Goal: Transaction & Acquisition: Purchase product/service

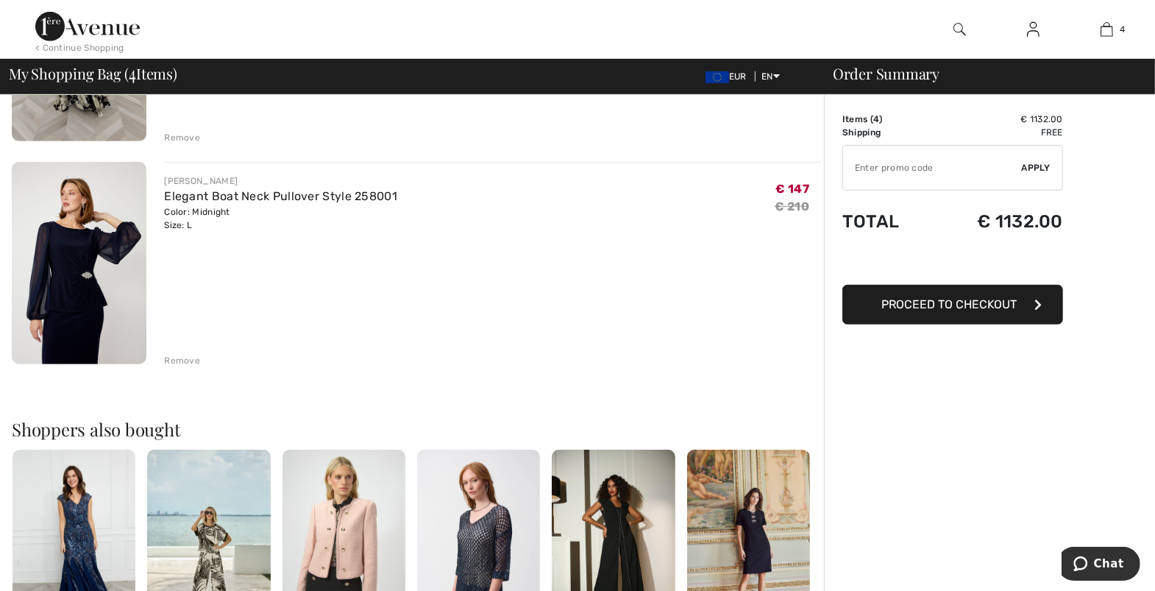
scroll to position [736, 0]
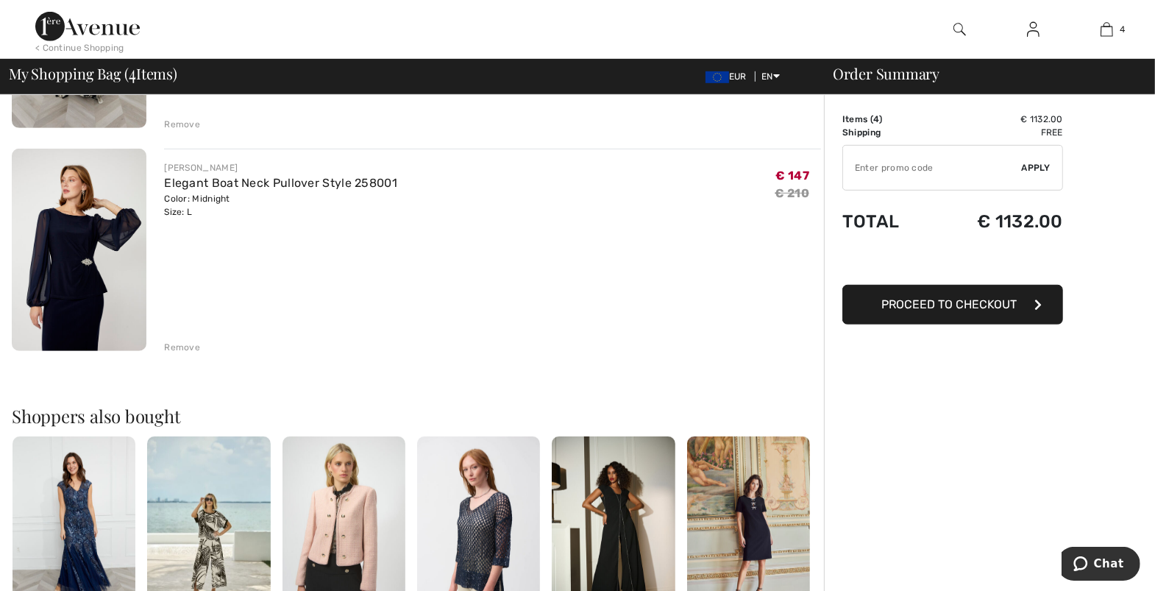
click at [182, 345] on div "Remove" at bounding box center [182, 347] width 36 height 13
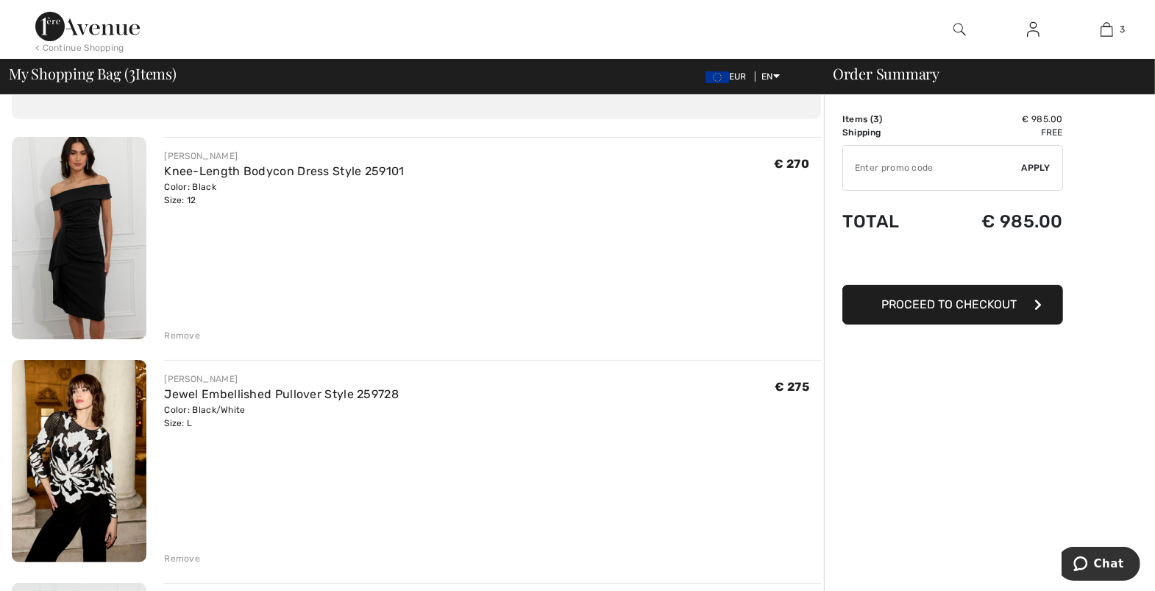
scroll to position [74, 0]
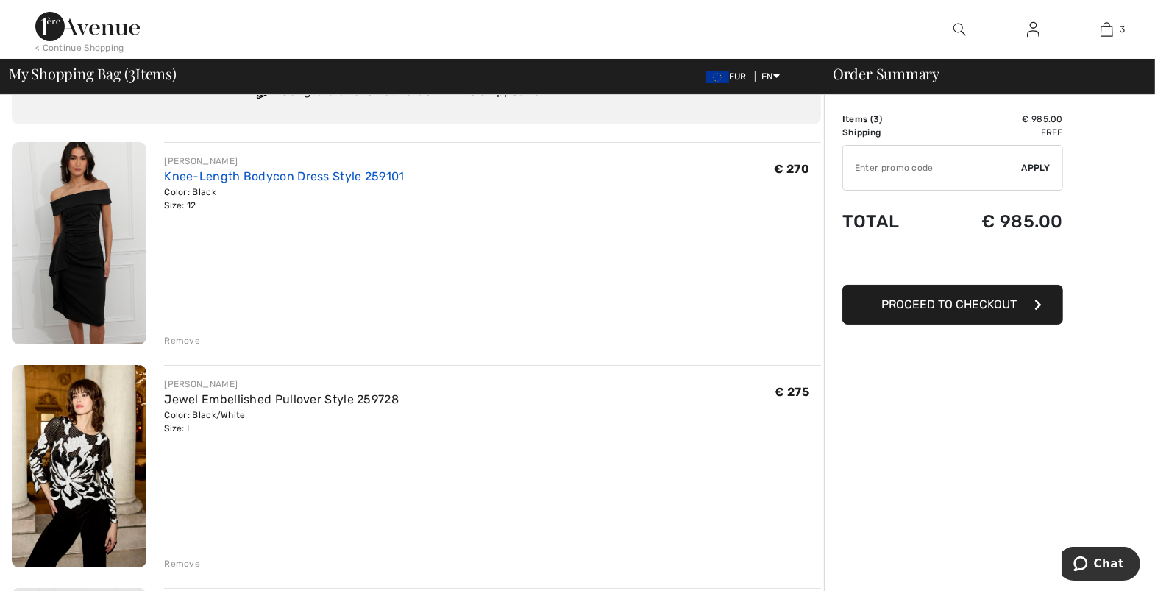
click at [216, 174] on link "Knee-Length Bodycon Dress Style 259101" at bounding box center [284, 176] width 240 height 14
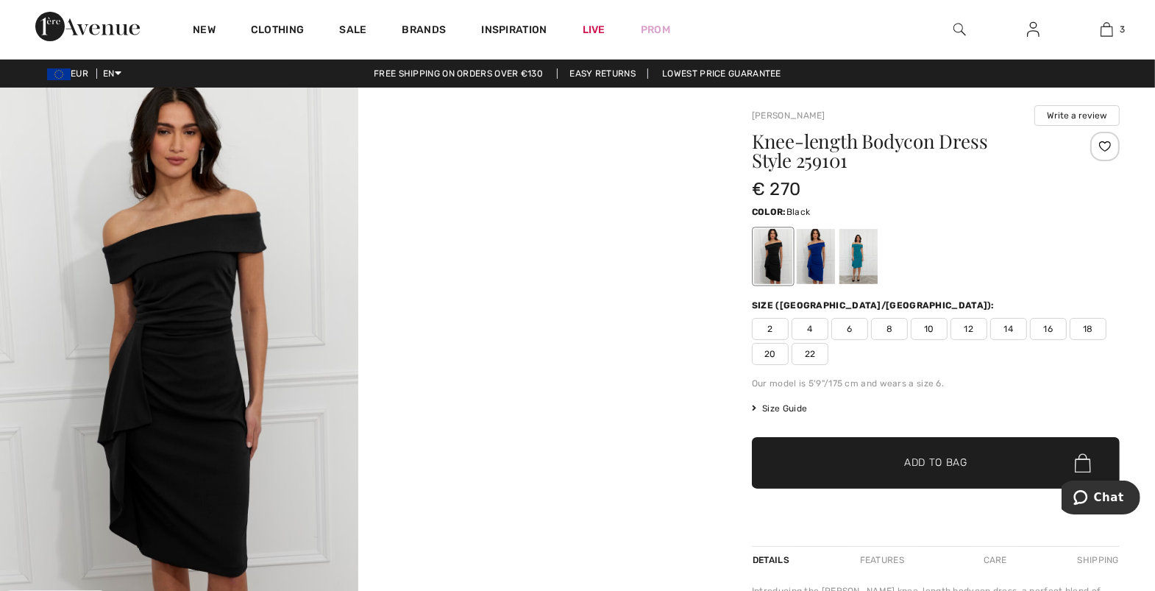
click at [780, 404] on span "Size Guide" at bounding box center [779, 408] width 55 height 13
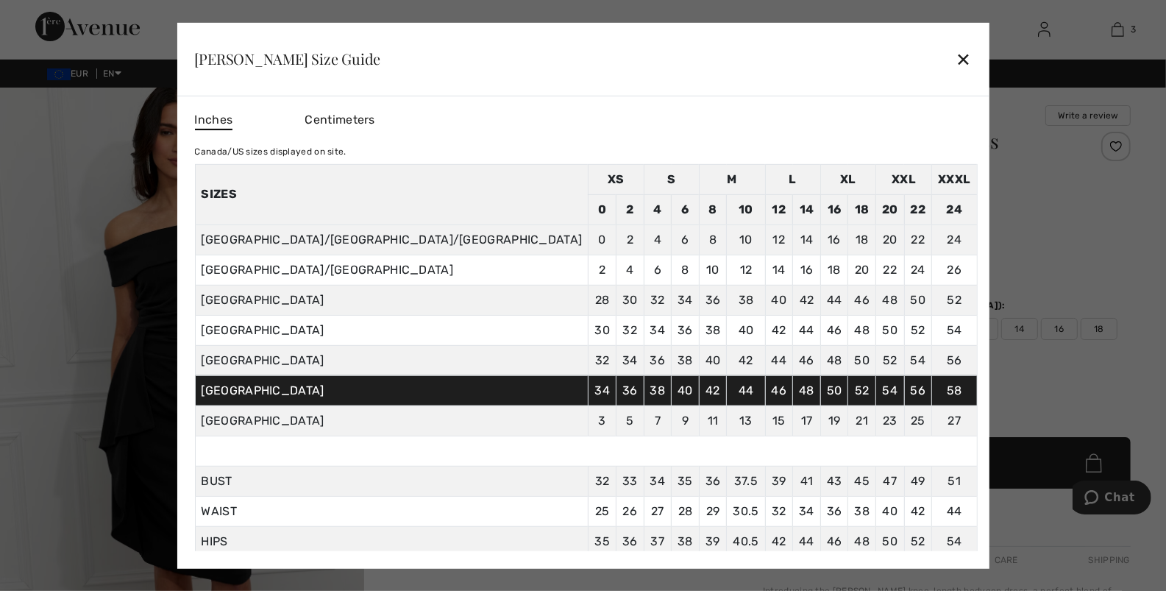
drag, startPoint x: 854, startPoint y: 62, endPoint x: 853, endPoint y: 74, distance: 11.9
click at [956, 67] on div "✕" at bounding box center [963, 58] width 15 height 31
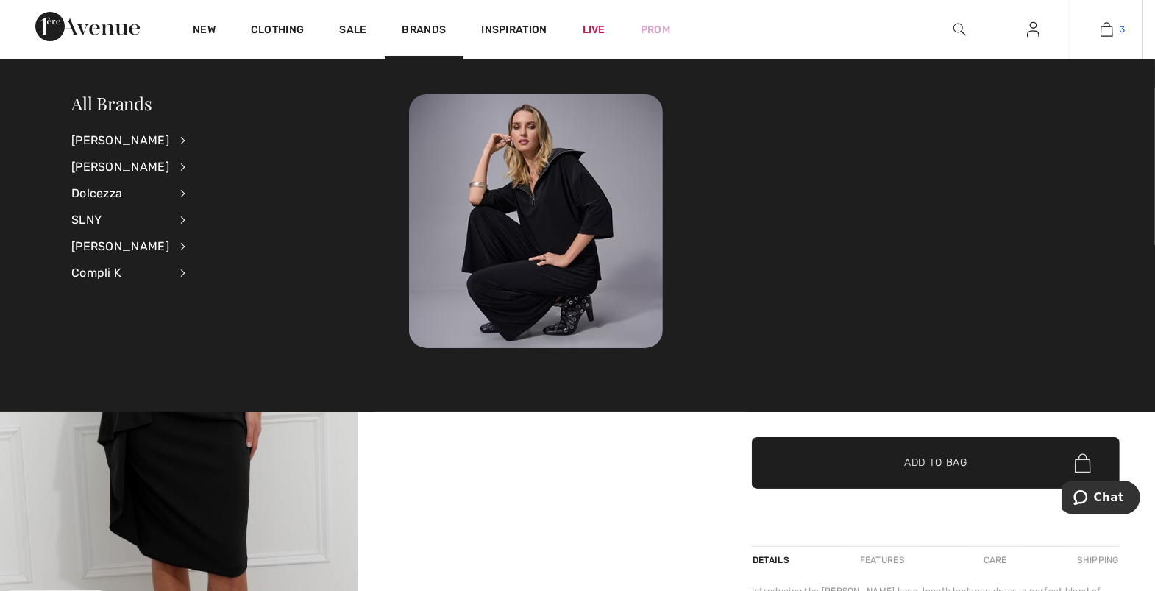
click at [1118, 30] on link "3" at bounding box center [1106, 30] width 72 height 18
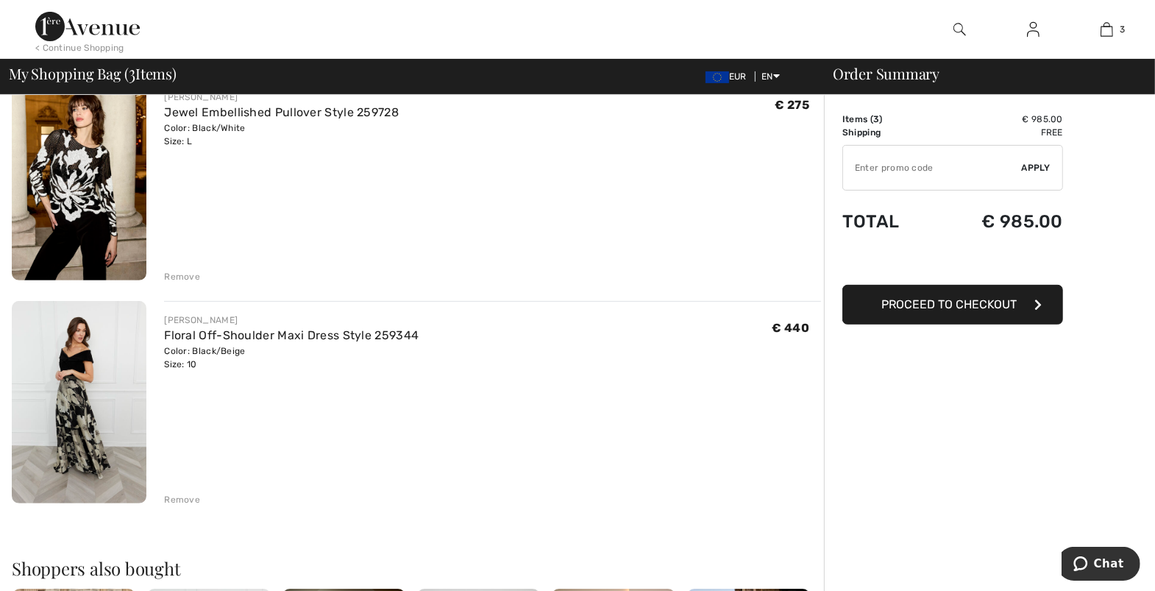
scroll to position [368, 0]
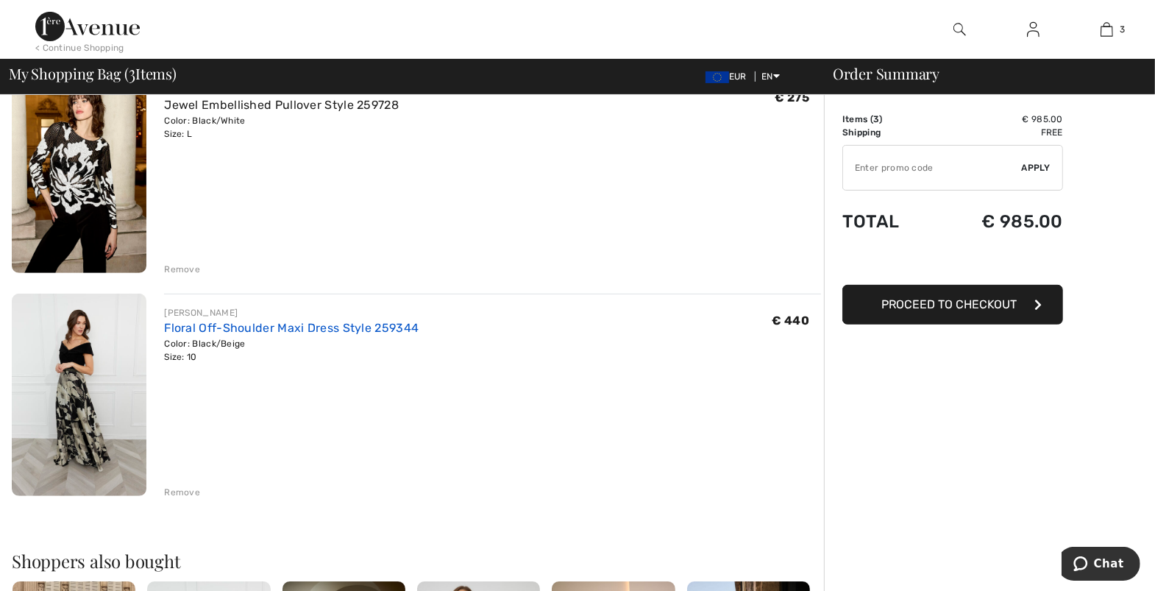
click at [217, 324] on link "Floral Off-Shoulder Maxi Dress Style 259344" at bounding box center [291, 328] width 255 height 14
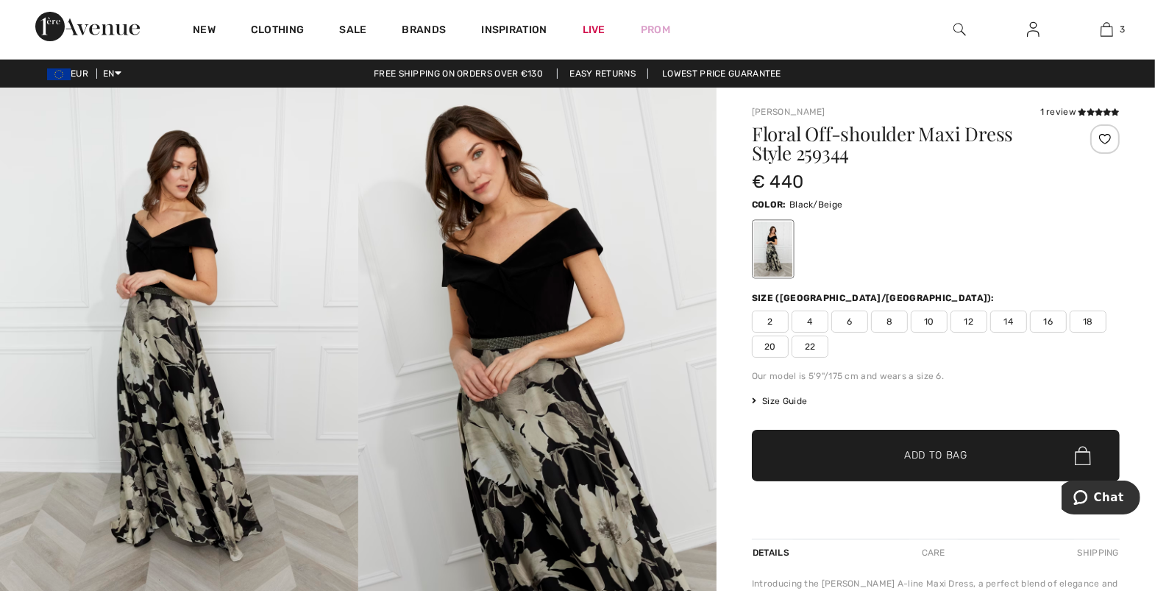
click at [964, 321] on span "12" at bounding box center [968, 321] width 37 height 22
click at [931, 455] on span "Add to Bag" at bounding box center [935, 455] width 63 height 15
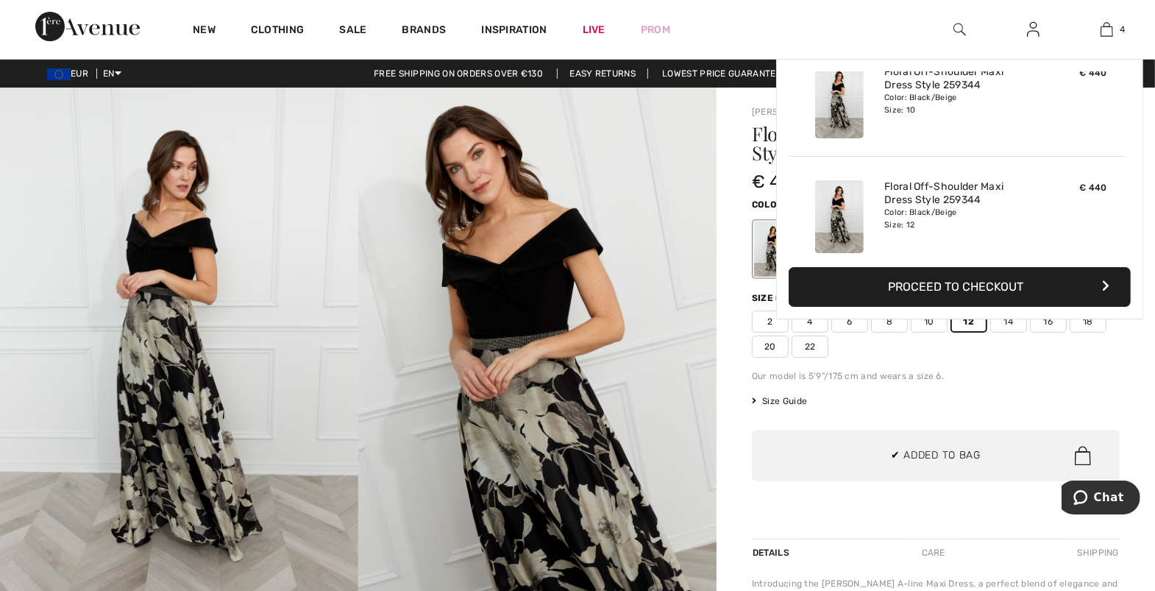
scroll to position [274, 0]
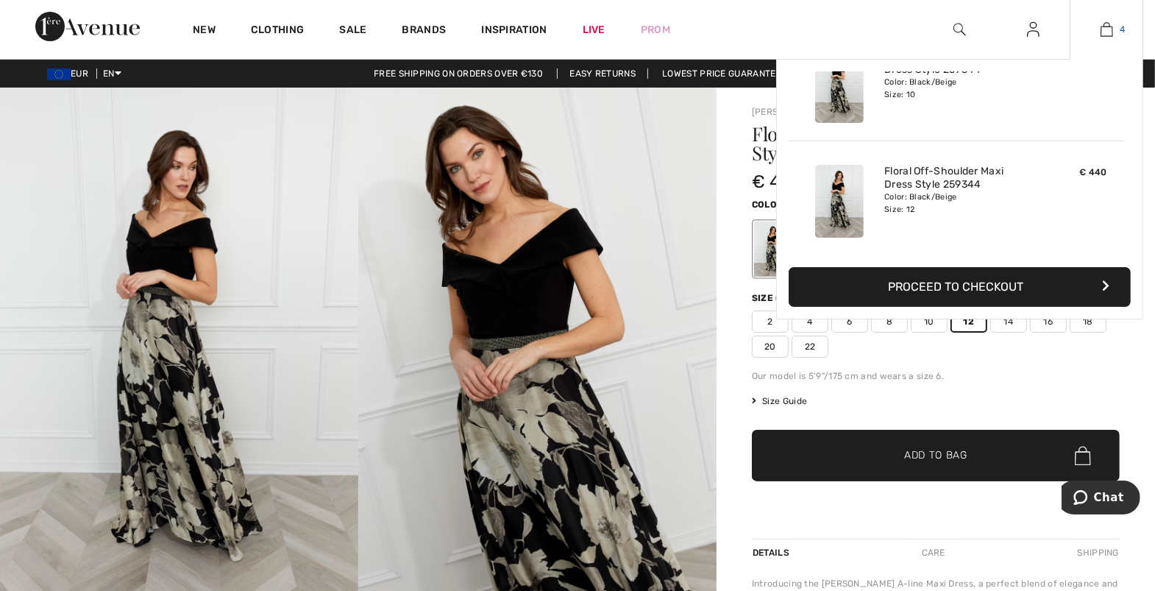
click at [1108, 27] on img at bounding box center [1106, 30] width 13 height 18
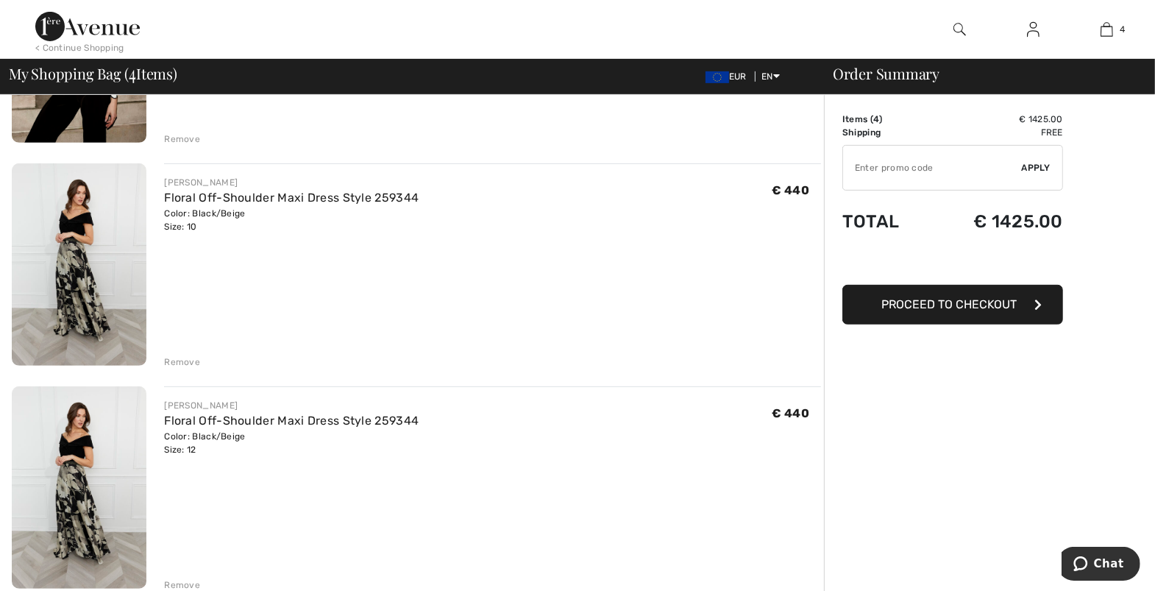
scroll to position [515, 0]
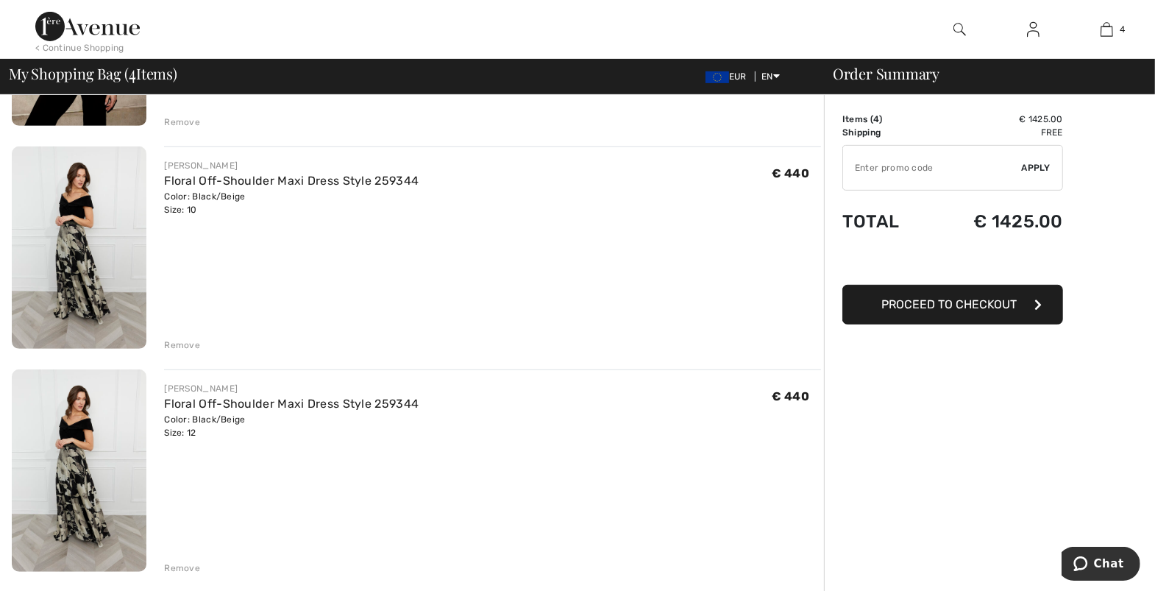
click at [174, 341] on div "Remove" at bounding box center [182, 344] width 36 height 13
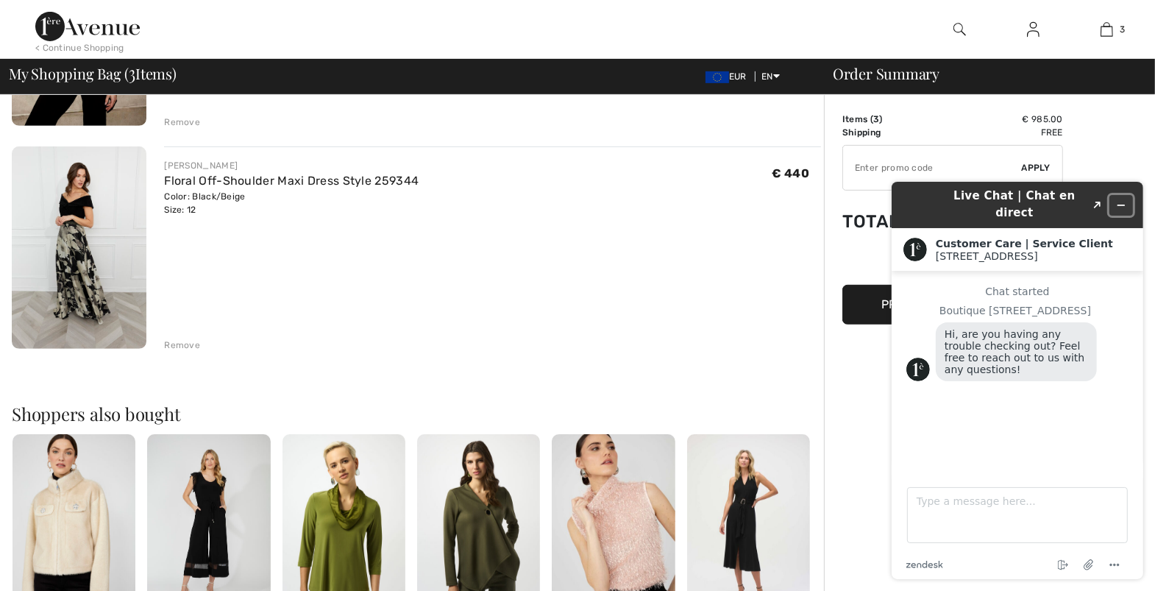
click at [1121, 194] on button "Minimize widget" at bounding box center [1121, 204] width 24 height 21
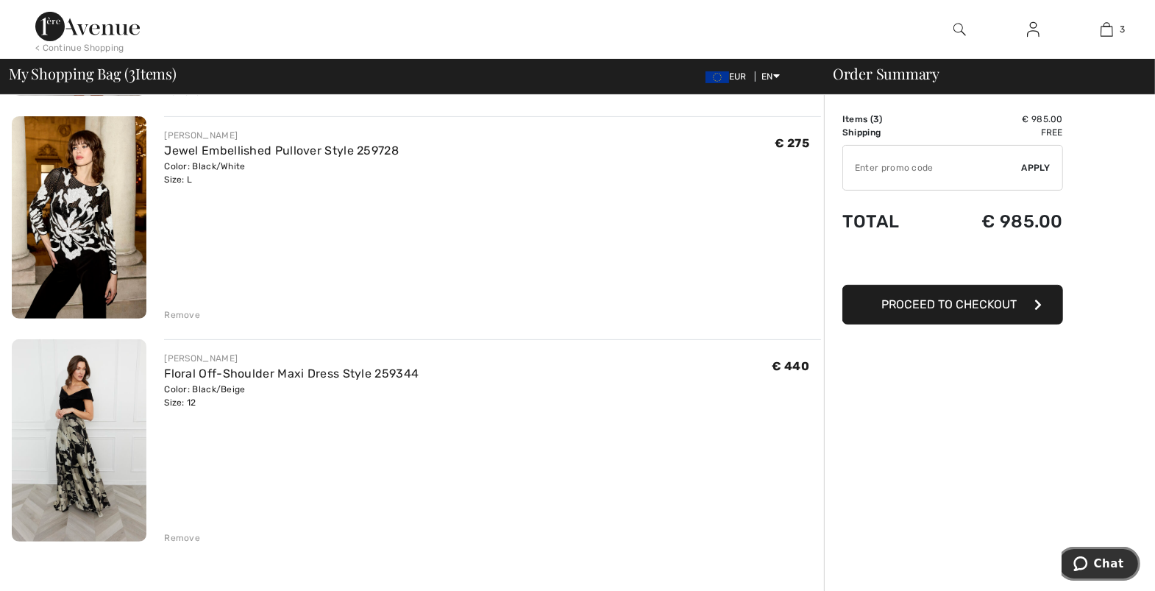
scroll to position [368, 0]
